Goal: Transaction & Acquisition: Obtain resource

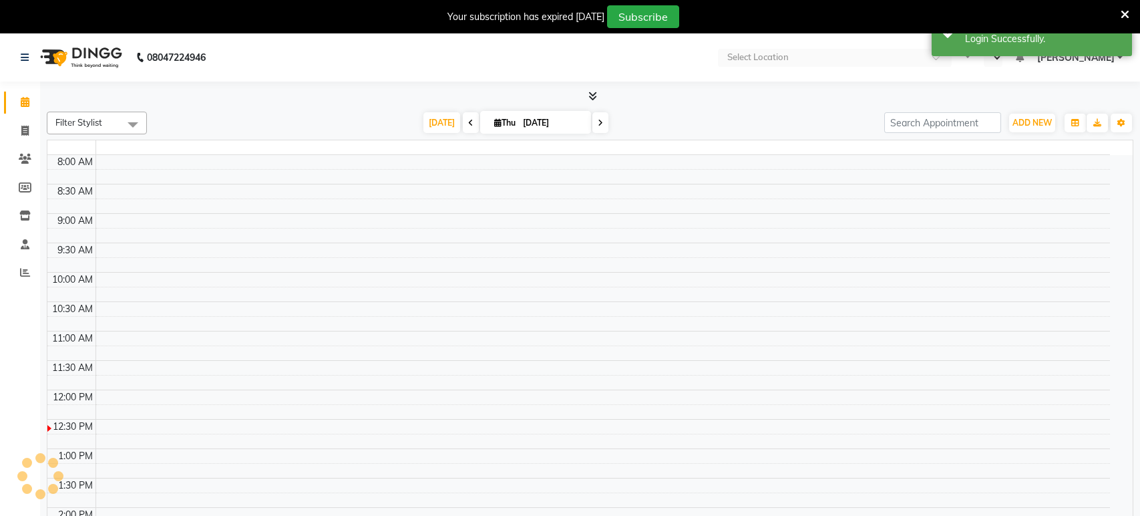
select select "en"
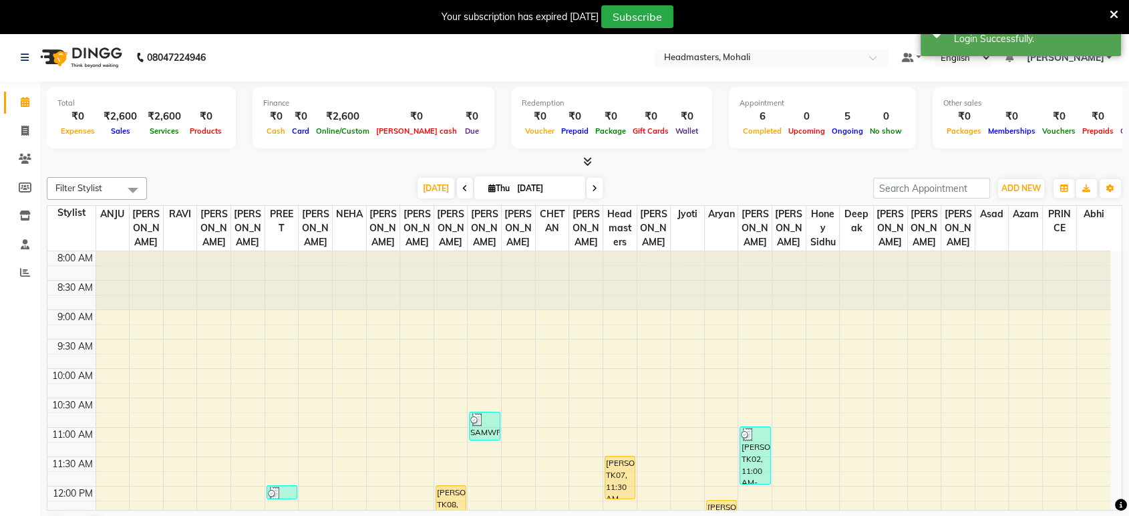
click at [654, 39] on nav "08047224946 Select Location × Headmasters, Mohali Default Panel My Panel Englis…" at bounding box center [564, 57] width 1129 height 48
click at [20, 266] on span at bounding box center [24, 272] width 23 height 15
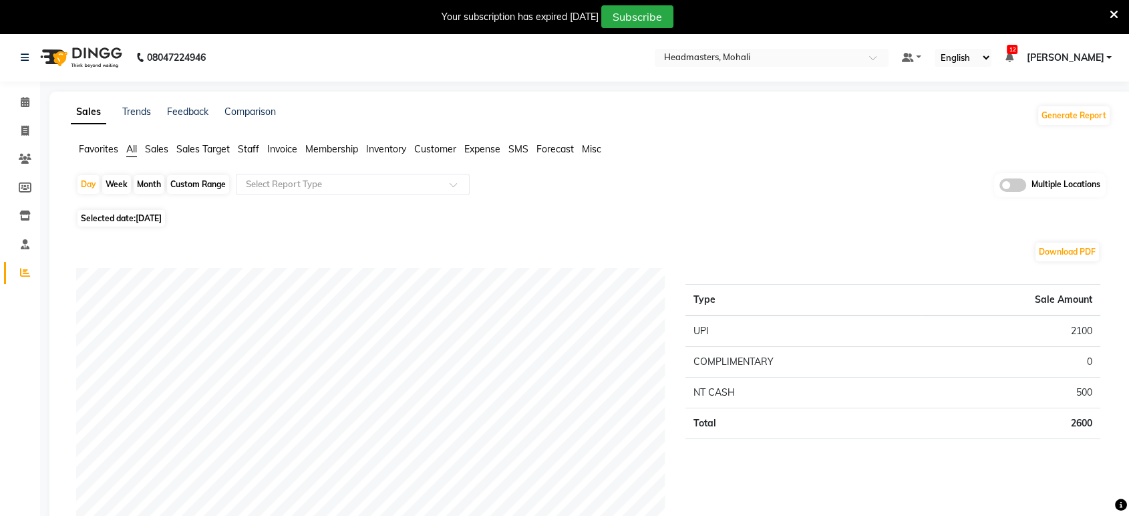
click at [298, 146] on ul "Favorites All Sales Sales Target Staff Invoice Membership Inventory Customer Ex…" at bounding box center [591, 149] width 1040 height 15
click at [282, 150] on span "Invoice" at bounding box center [282, 149] width 30 height 12
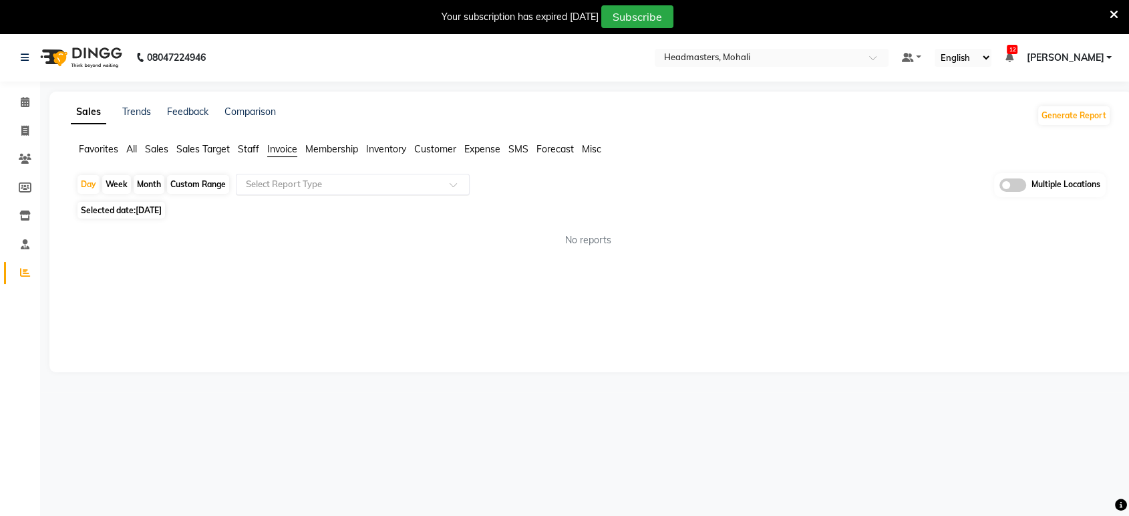
click at [291, 180] on input "text" at bounding box center [339, 184] width 192 height 13
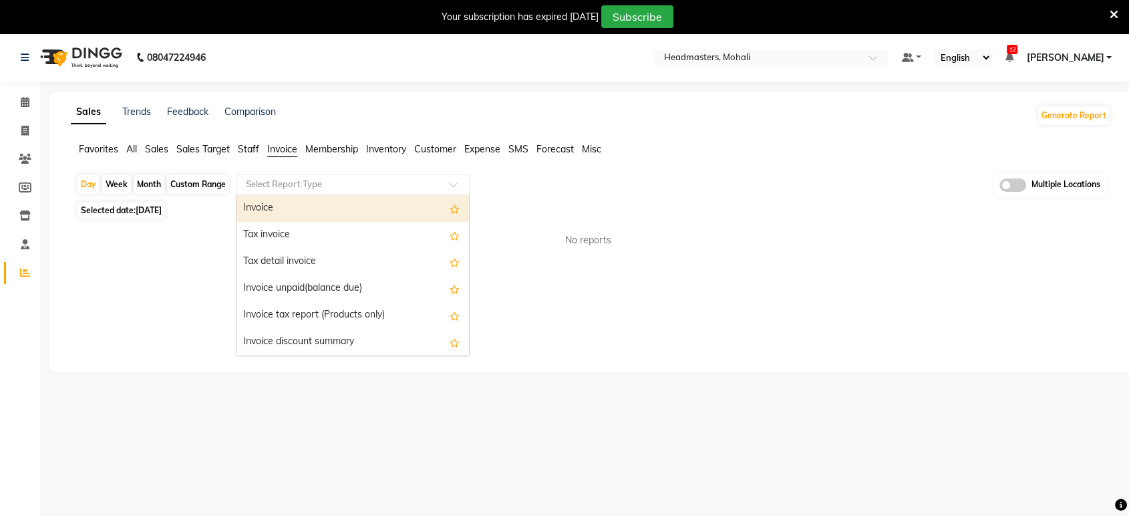
click at [270, 228] on div "Tax invoice" at bounding box center [352, 235] width 232 height 27
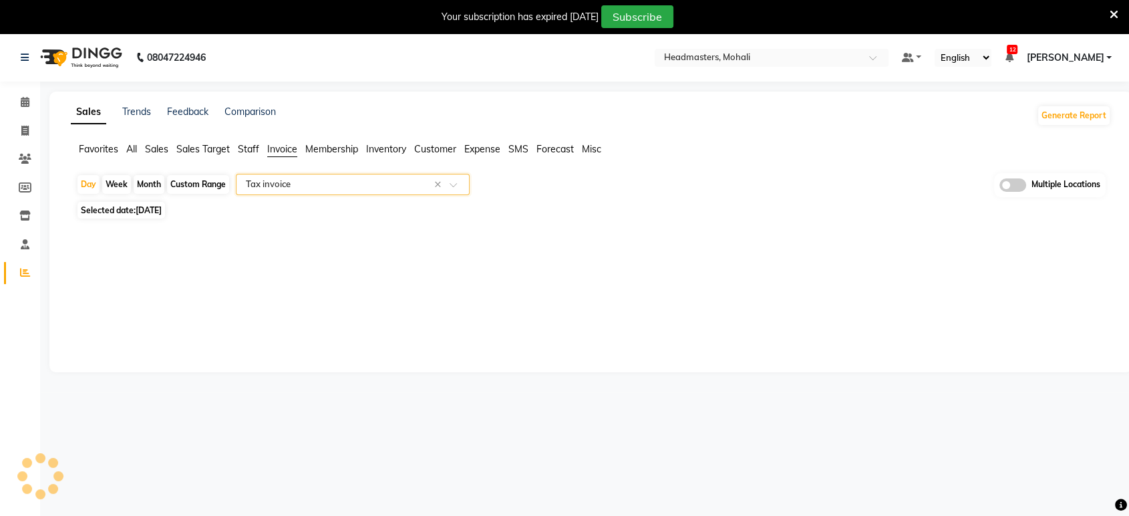
select select "full_report"
select select "csv"
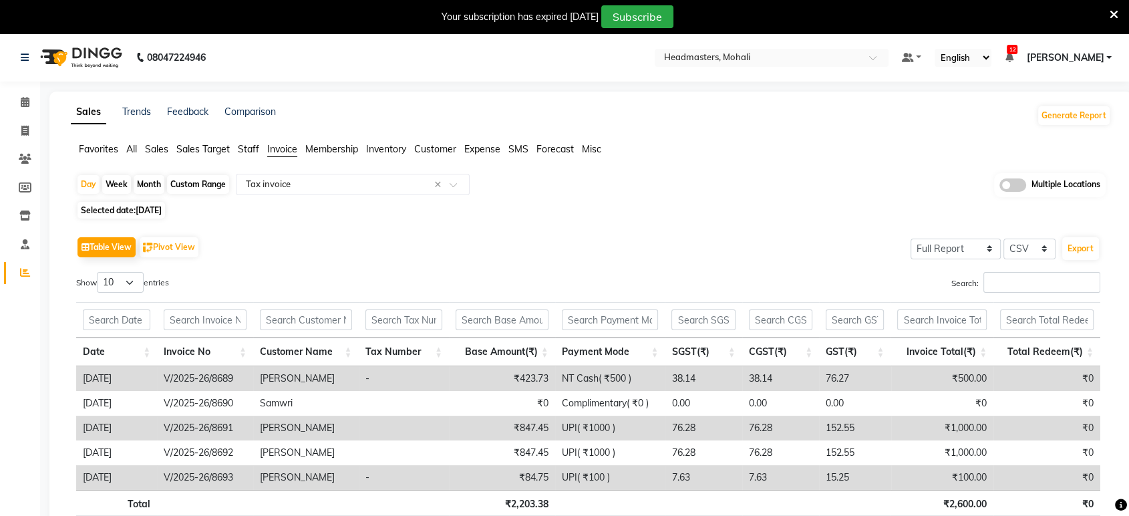
click at [149, 206] on span "[DATE]" at bounding box center [149, 210] width 26 height 10
select select "9"
select select "2025"
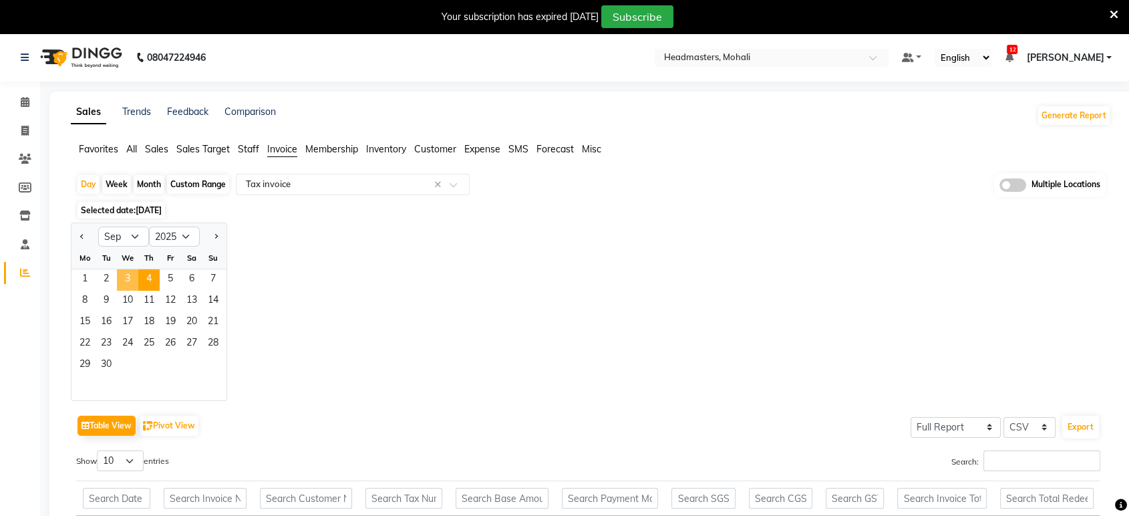
click at [130, 281] on span "3" at bounding box center [127, 279] width 21 height 21
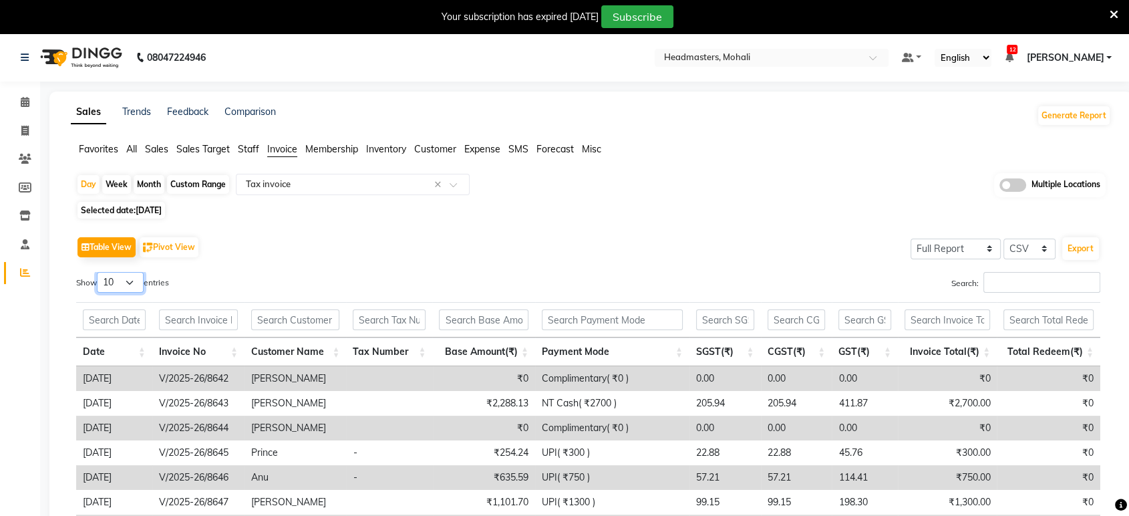
click at [142, 276] on select "10 25 50 100" at bounding box center [120, 282] width 47 height 21
select select "100"
click at [99, 272] on select "10 25 50 100" at bounding box center [120, 282] width 47 height 21
click at [1083, 240] on button "Export" at bounding box center [1080, 248] width 37 height 23
click at [777, 55] on input "text" at bounding box center [758, 58] width 194 height 13
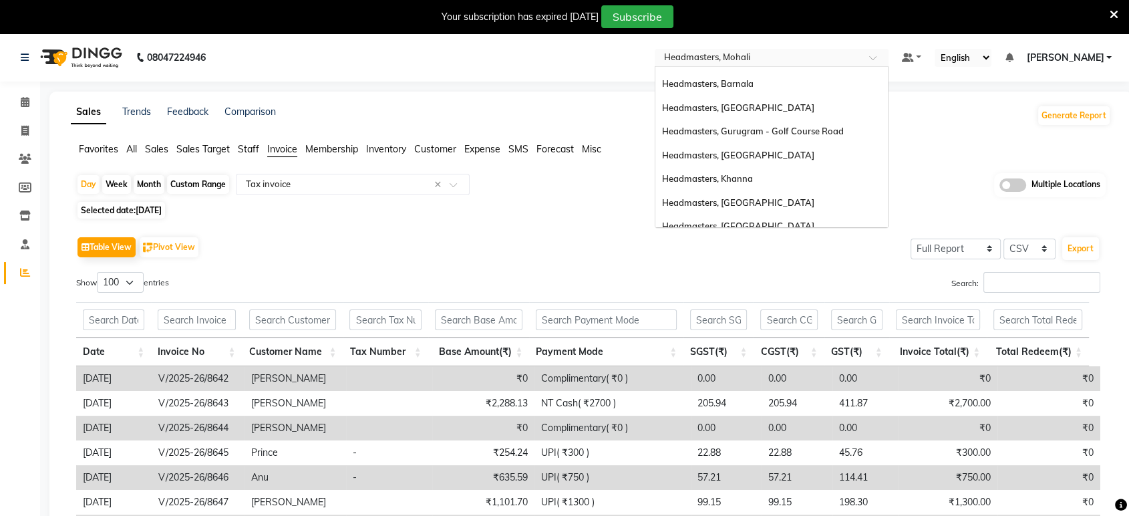
scroll to position [192, 0]
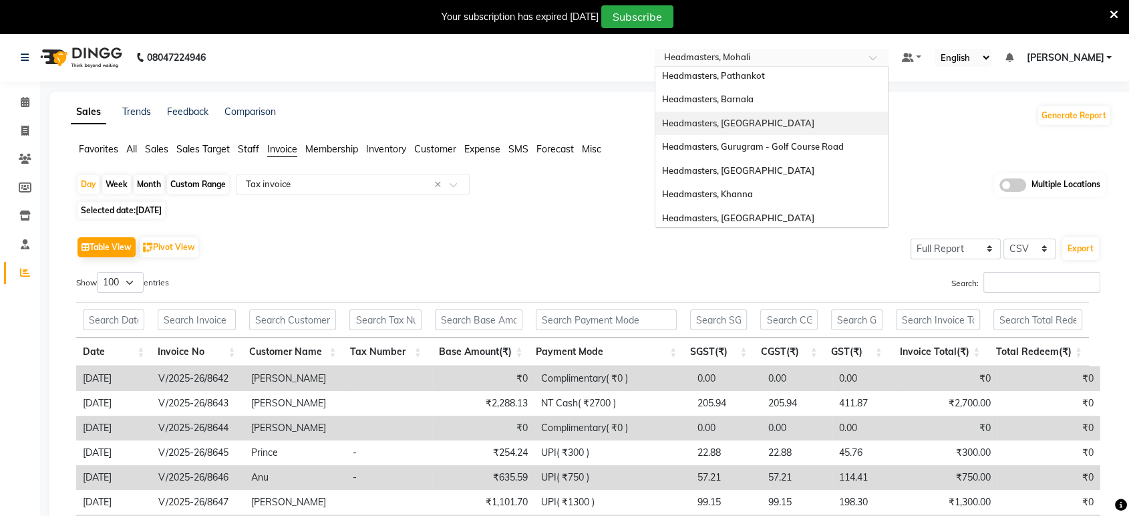
click at [753, 118] on span "Headmasters, [GEOGRAPHIC_DATA]" at bounding box center [738, 123] width 152 height 11
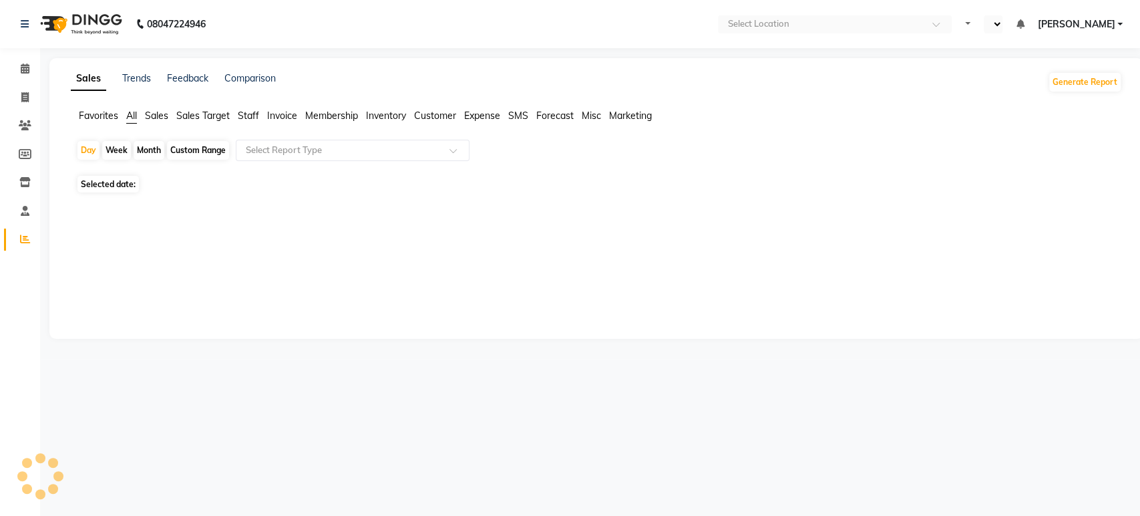
select select "en"
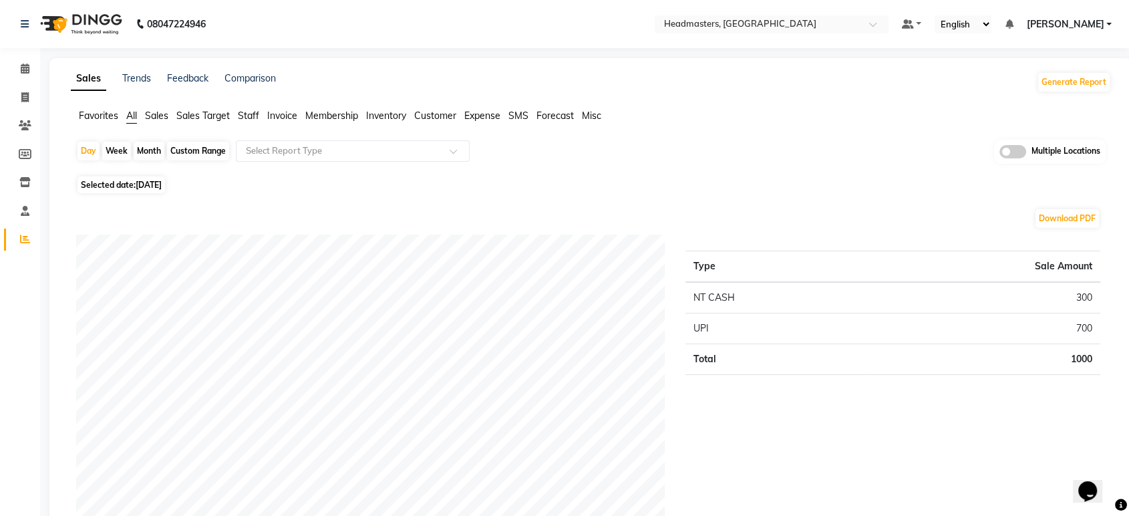
click at [283, 116] on span "Invoice" at bounding box center [282, 116] width 30 height 12
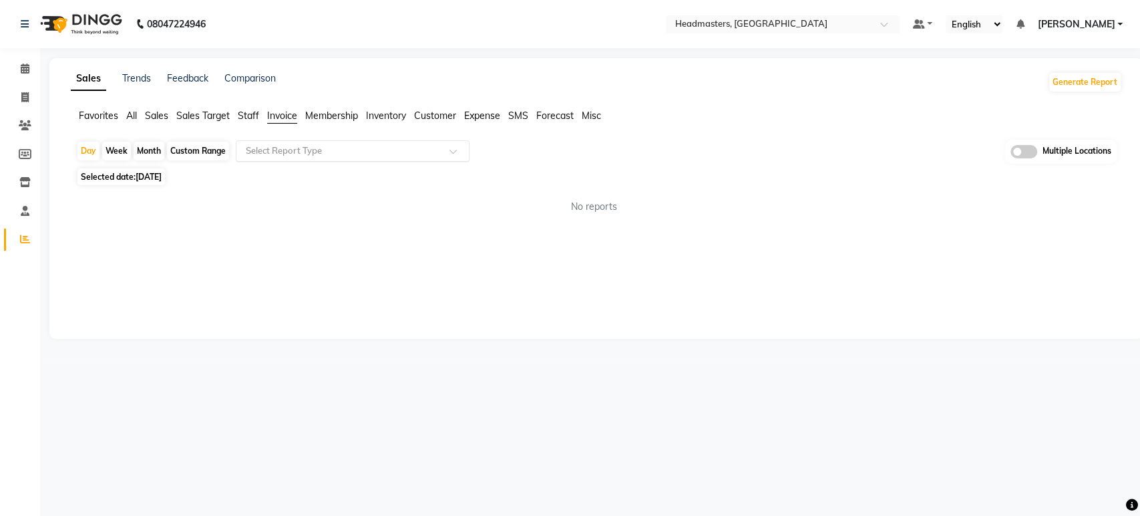
click at [308, 157] on div "Select Report Type" at bounding box center [284, 150] width 76 height 13
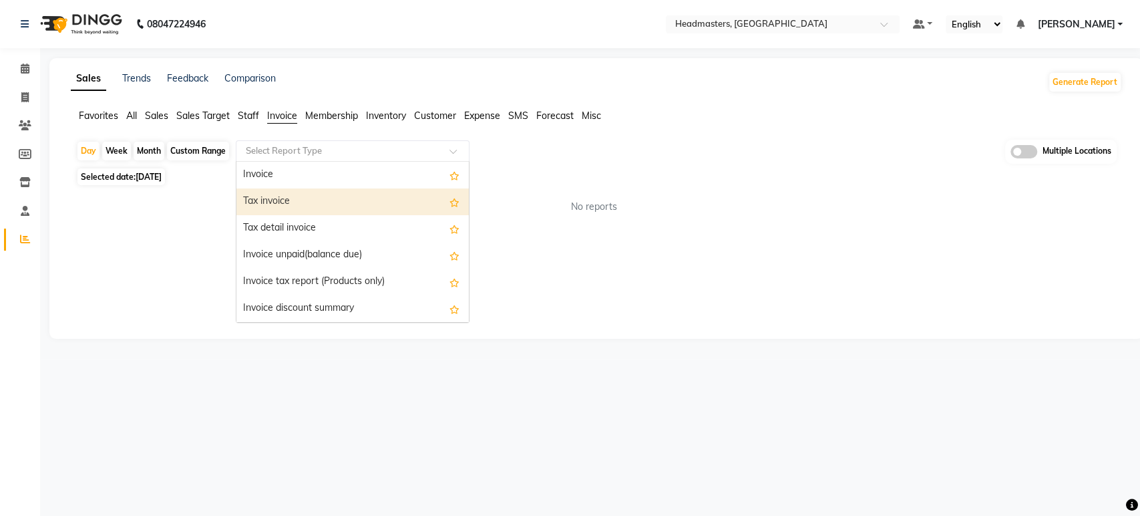
click at [288, 200] on div "Tax invoice" at bounding box center [352, 201] width 232 height 27
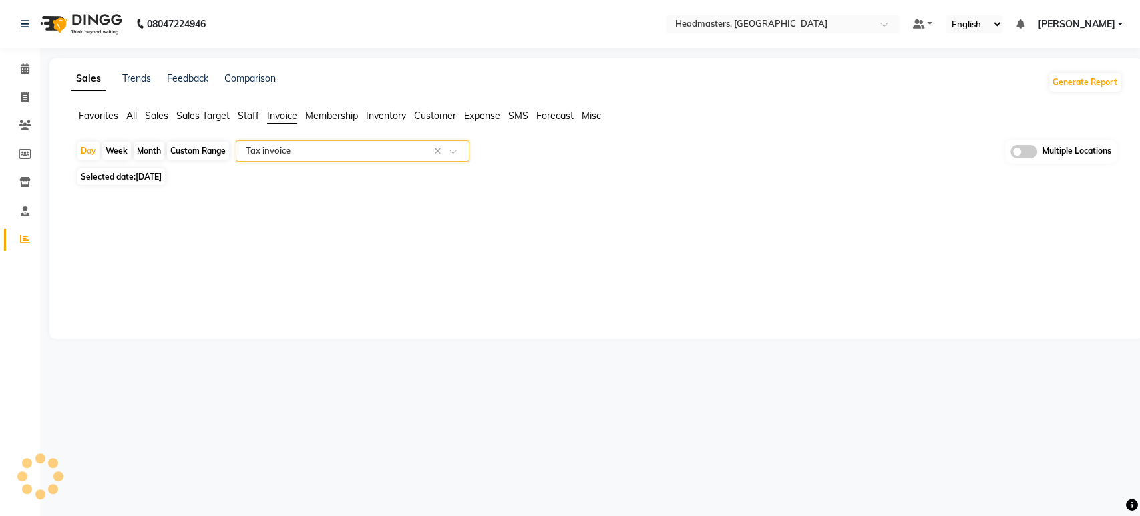
select select "full_report"
select select "csv"
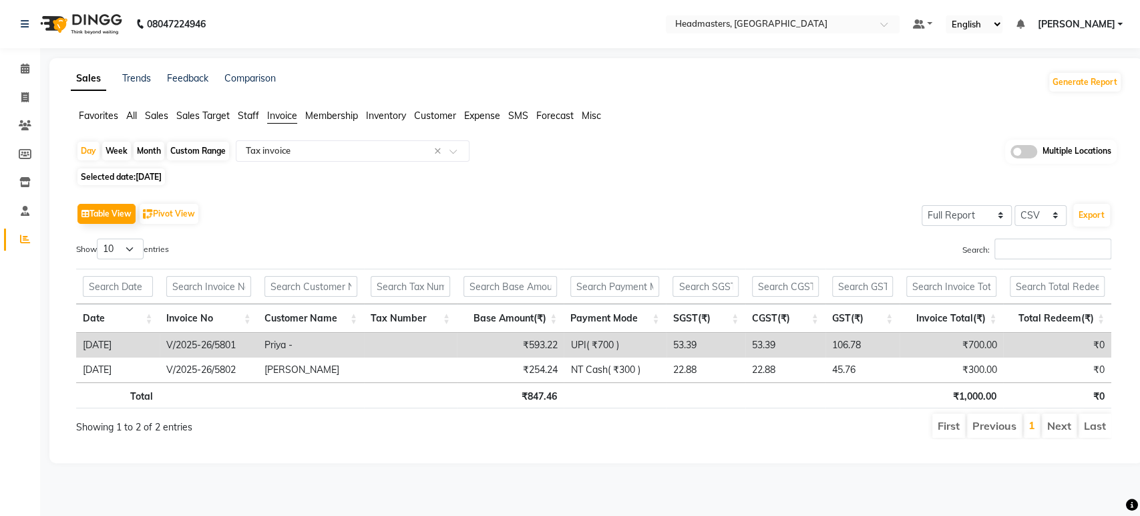
click at [162, 175] on span "[DATE]" at bounding box center [149, 177] width 26 height 10
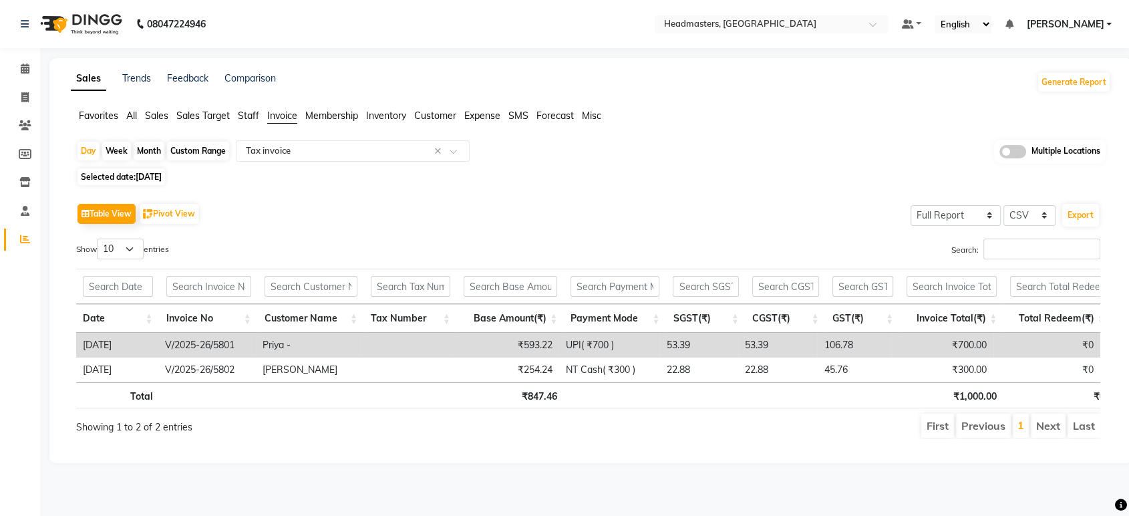
select select "9"
select select "2025"
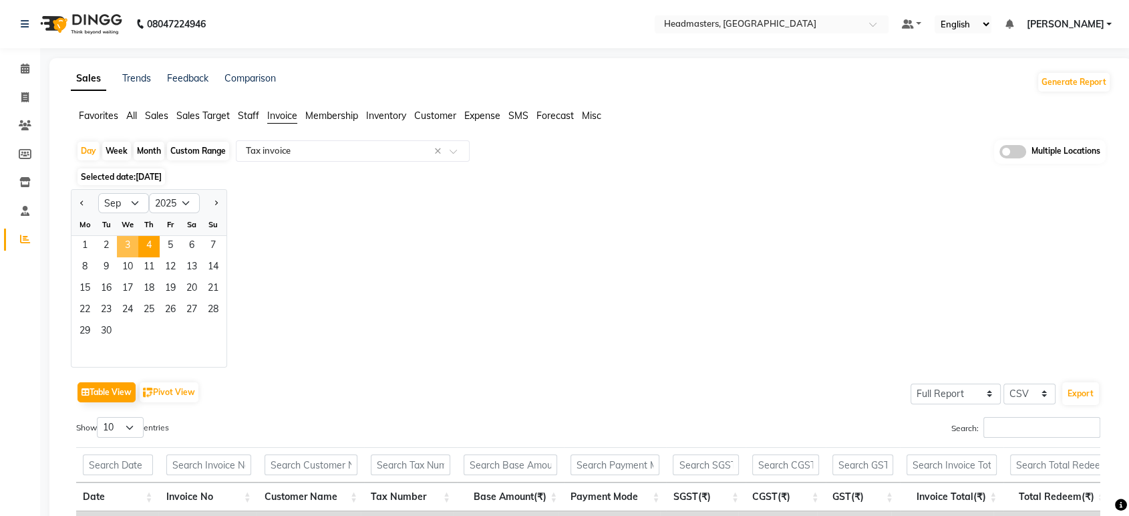
click at [132, 242] on span "3" at bounding box center [127, 246] width 21 height 21
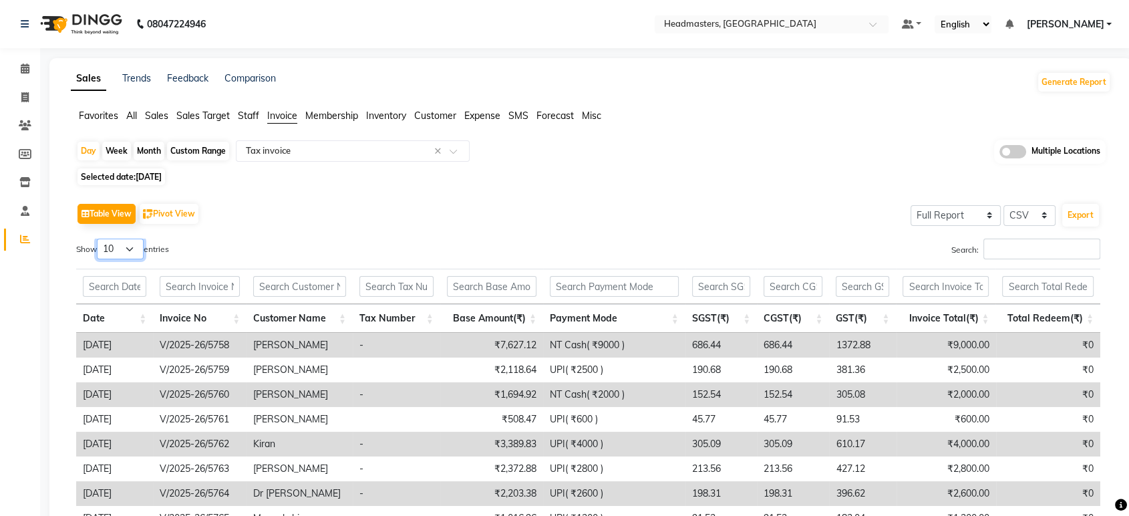
click at [130, 250] on select "10 25 50 100" at bounding box center [120, 248] width 47 height 21
select select "100"
click at [99, 238] on select "10 25 50 100" at bounding box center [120, 248] width 47 height 21
click at [1067, 216] on button "Export" at bounding box center [1080, 215] width 37 height 23
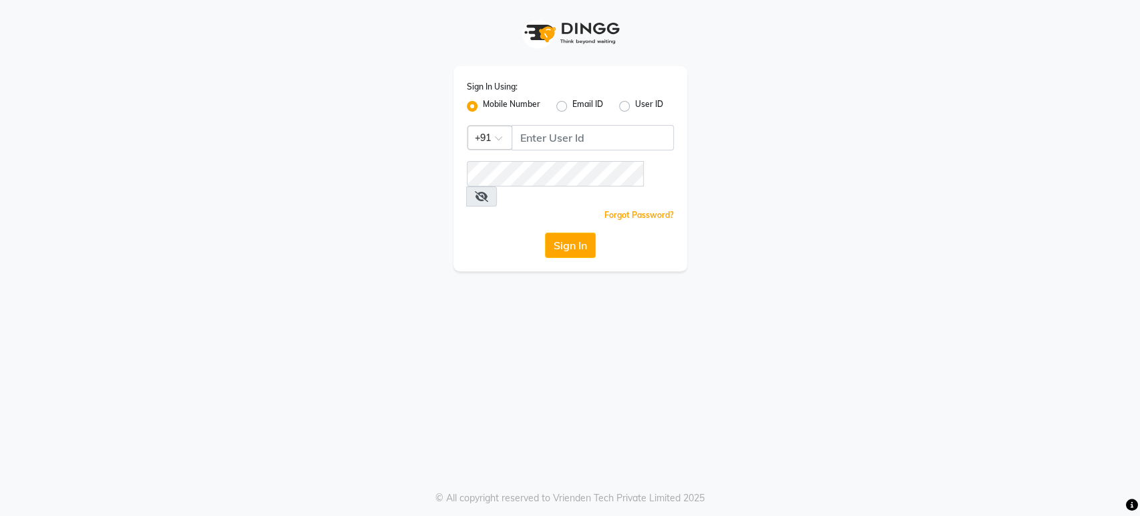
click at [363, 138] on div "Sign In Using: Mobile Number Email ID User ID Country Code × +91 Remember me Fo…" at bounding box center [570, 135] width 761 height 271
click at [550, 132] on input "Username" at bounding box center [593, 137] width 162 height 25
type input "7"
type input "9779220997"
click at [570, 234] on button "Sign In" at bounding box center [570, 244] width 51 height 25
